Goal: Navigation & Orientation: Find specific page/section

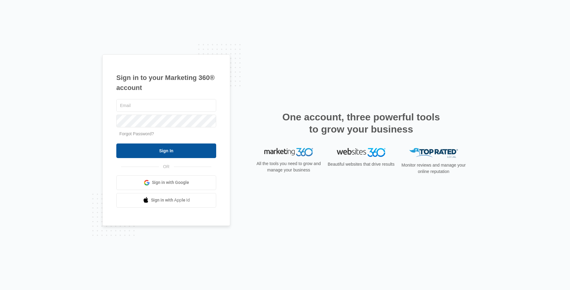
type input "[EMAIL_ADDRESS][DOMAIN_NAME]"
click at [201, 147] on input "Sign In" at bounding box center [166, 151] width 100 height 15
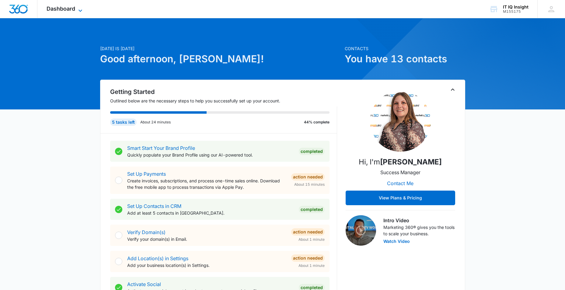
click at [84, 8] on icon at bounding box center [80, 10] width 7 height 7
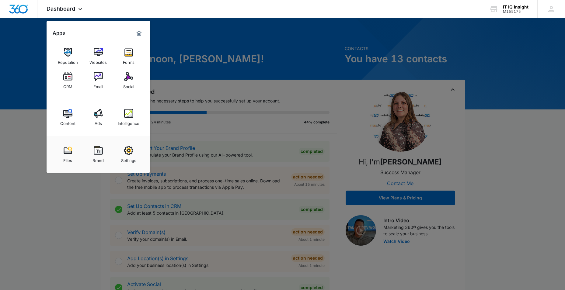
click at [131, 124] on div "Intelligence" at bounding box center [129, 122] width 22 height 8
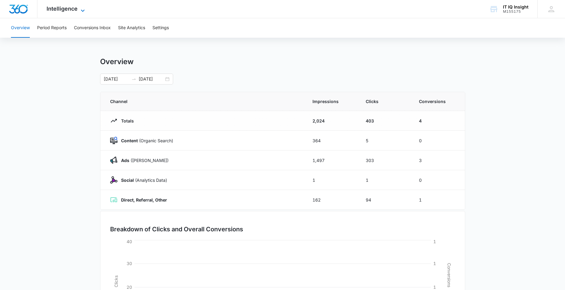
click at [79, 8] on icon at bounding box center [82, 10] width 7 height 7
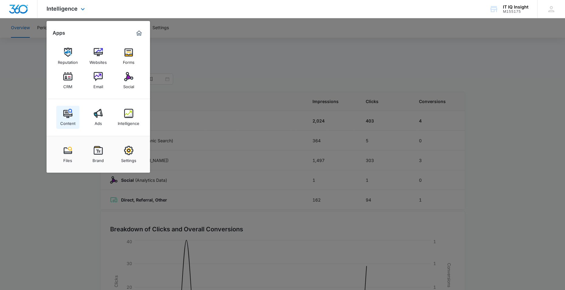
click at [72, 110] on link "Content" at bounding box center [67, 117] width 23 height 23
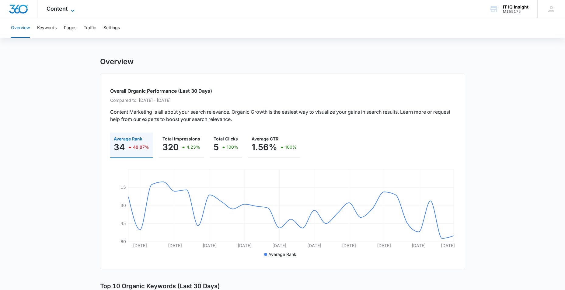
click at [75, 9] on icon at bounding box center [72, 10] width 7 height 7
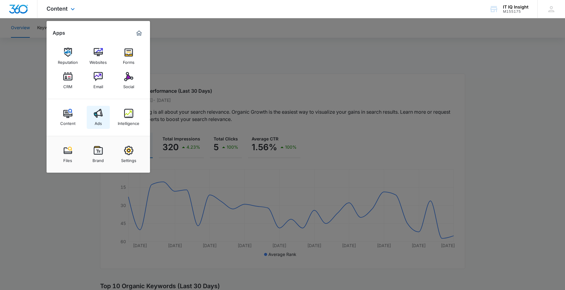
click at [94, 117] on img at bounding box center [98, 113] width 9 height 9
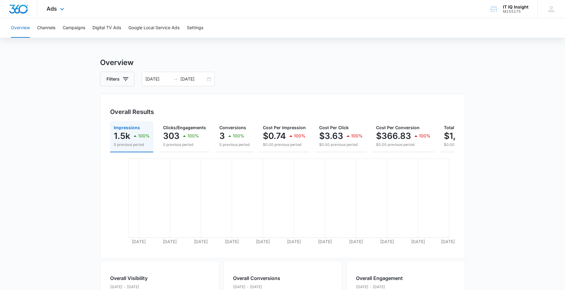
click at [61, 6] on div "Ads Apps Reputation Websites Forms CRM Email Social Content Ads Intelligence Fi…" at bounding box center [55, 9] width 37 height 18
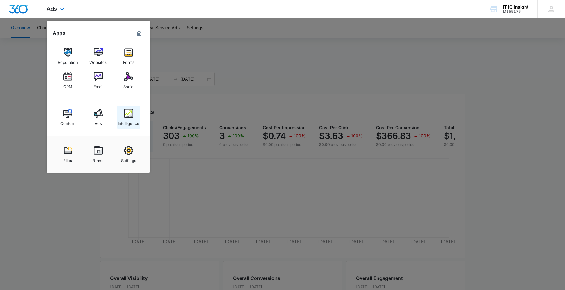
click at [125, 118] on div "Intelligence" at bounding box center [129, 122] width 22 height 8
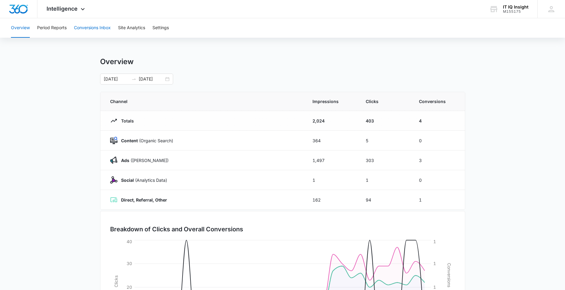
click at [85, 31] on button "Conversions Inbox" at bounding box center [92, 27] width 37 height 19
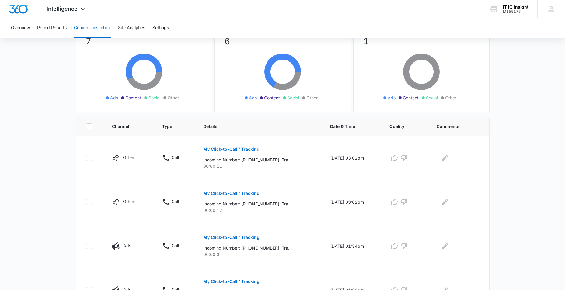
scroll to position [61, 0]
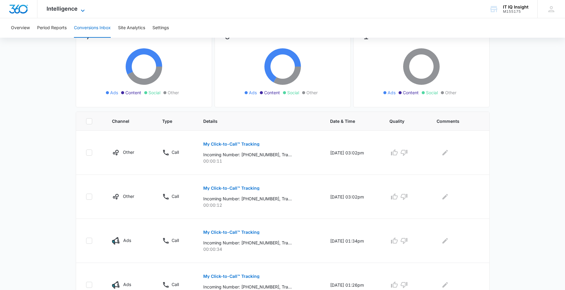
click at [81, 9] on icon at bounding box center [82, 10] width 7 height 7
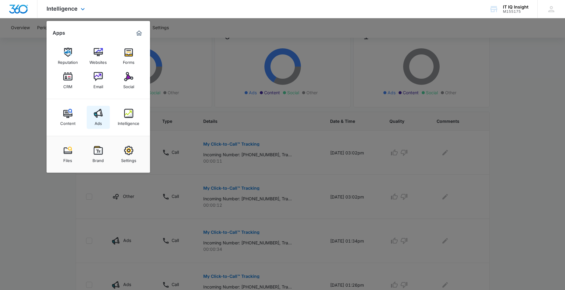
click at [97, 113] on img at bounding box center [98, 113] width 9 height 9
